Goal: Find specific page/section: Find specific page/section

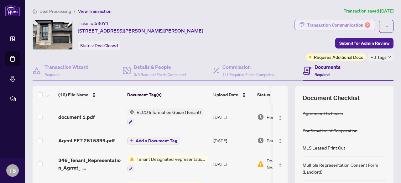
click at [343, 27] on div "Transaction Communication 2" at bounding box center [338, 25] width 63 height 10
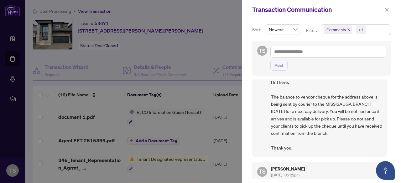
scroll to position [67, 0]
